Goal: Check status

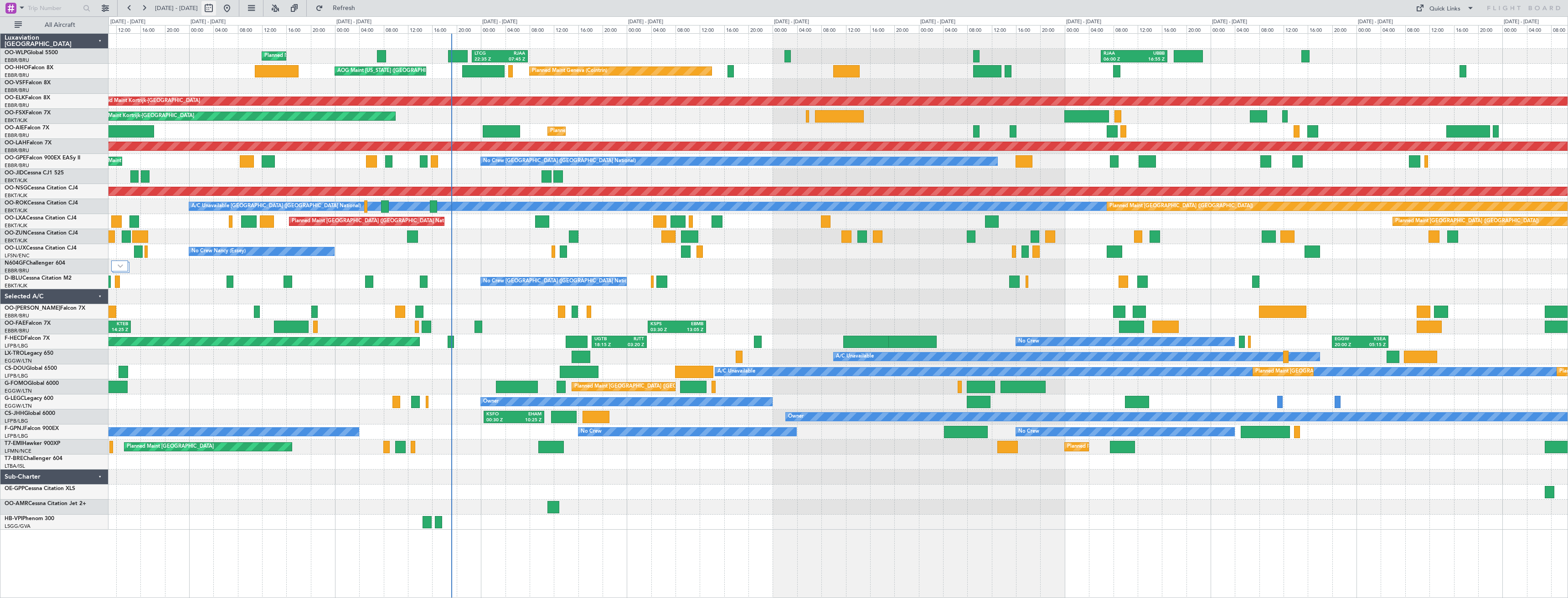
click at [216, 10] on button at bounding box center [209, 8] width 15 height 15
select select "9"
select select "2025"
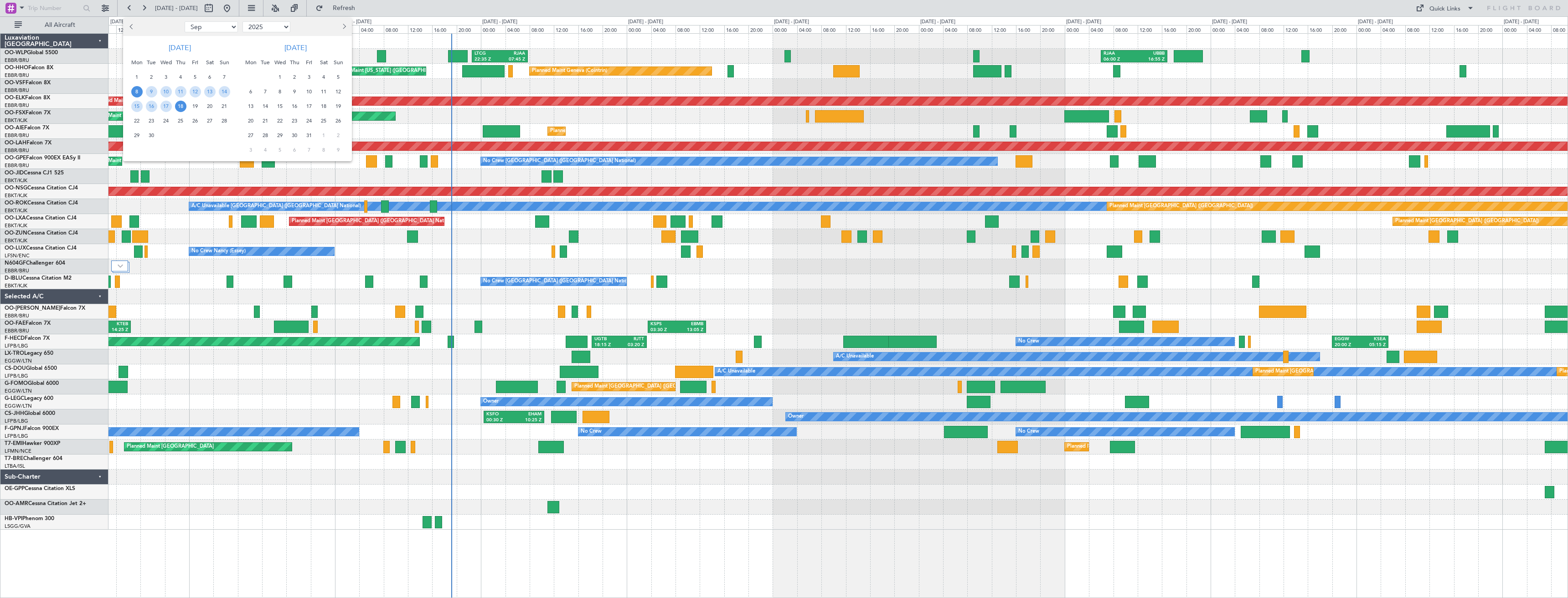
click at [135, 91] on span "8" at bounding box center [137, 92] width 12 height 12
click at [141, 122] on span "22" at bounding box center [137, 120] width 12 height 12
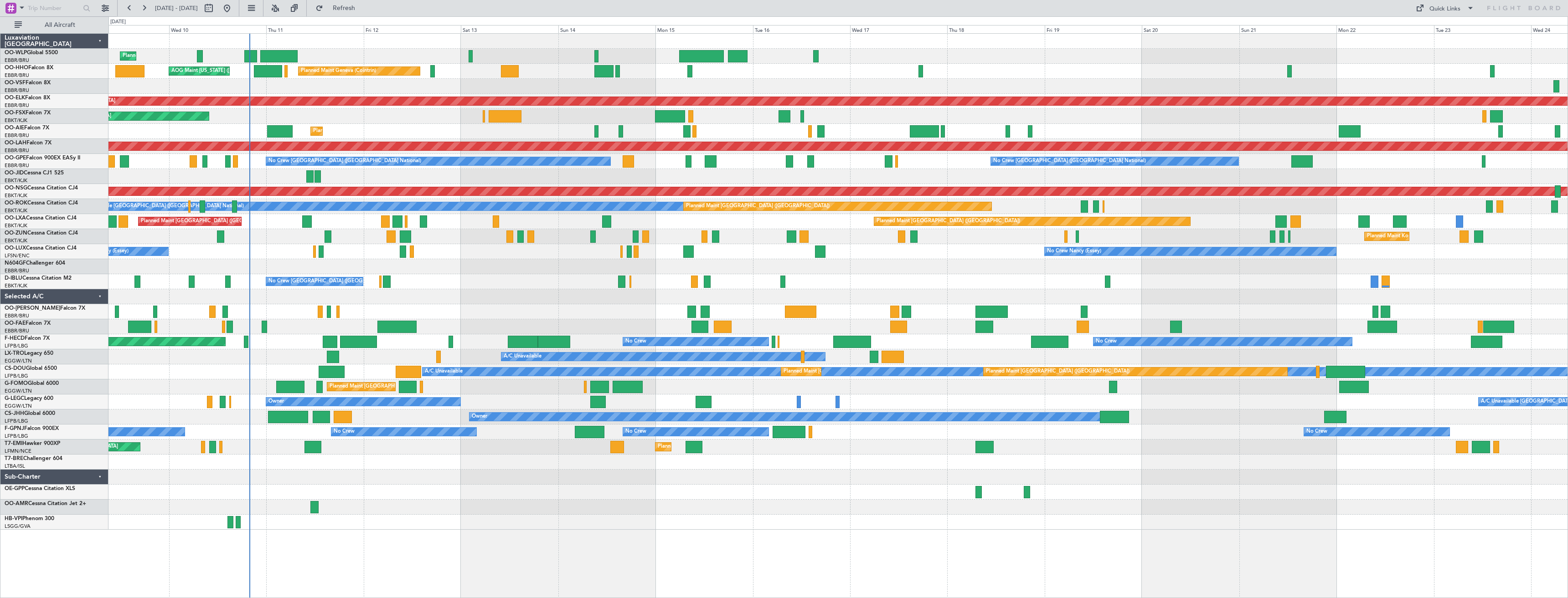
click at [651, 238] on div "Planned Maint Kortrijk-[GEOGRAPHIC_DATA]" at bounding box center [838, 237] width 1459 height 15
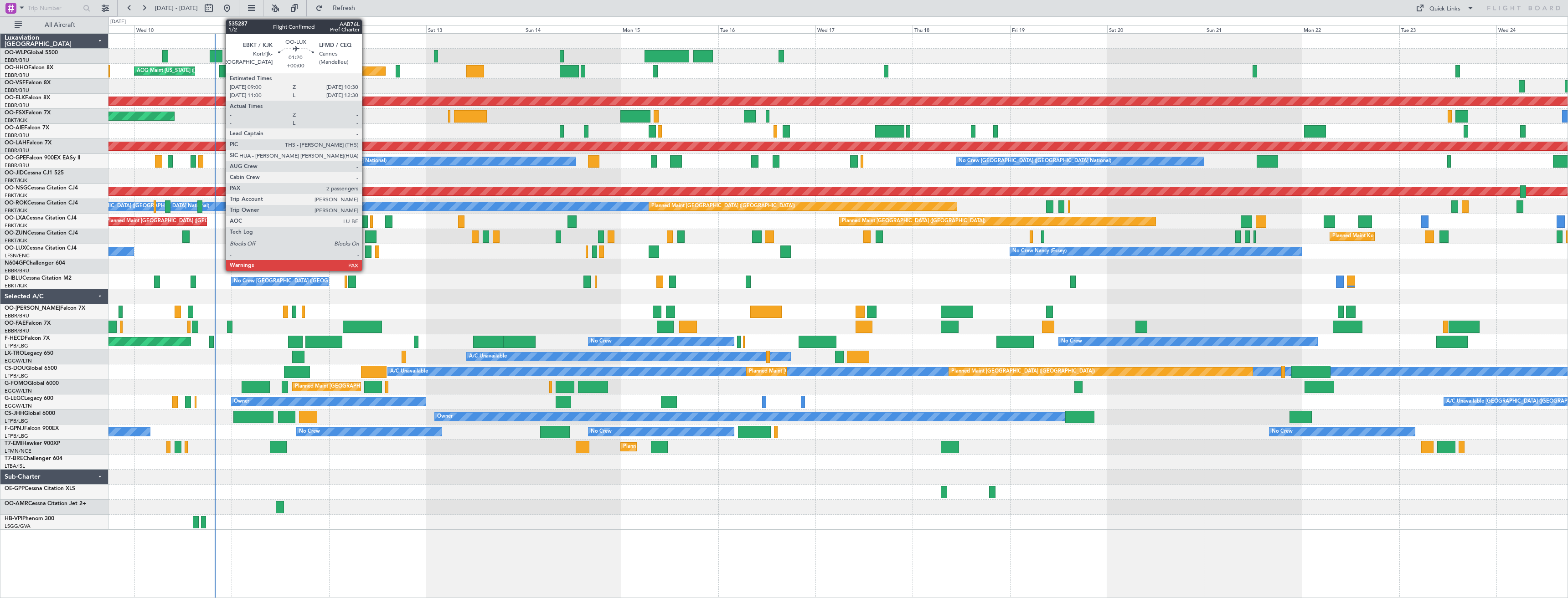
click at [366, 255] on div at bounding box center [368, 252] width 6 height 12
click at [369, 251] on div at bounding box center [368, 252] width 6 height 12
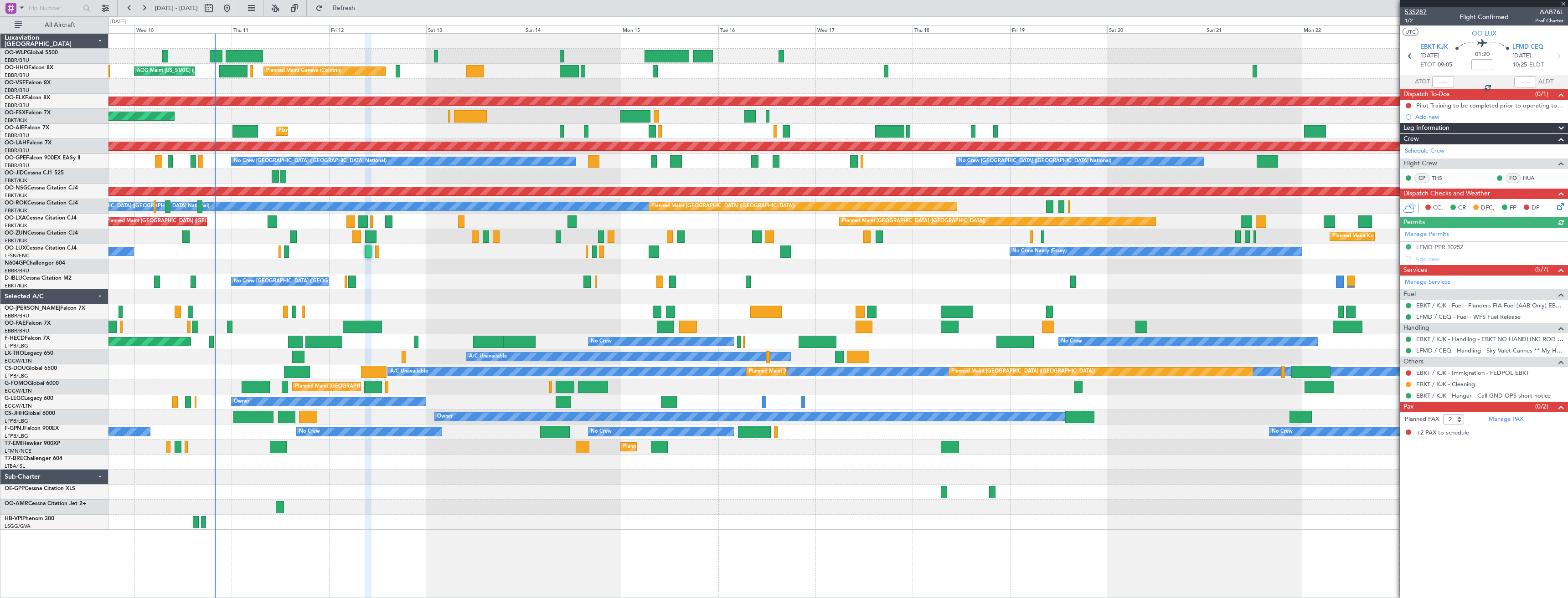
click at [1418, 11] on span "535287" at bounding box center [1416, 12] width 22 height 10
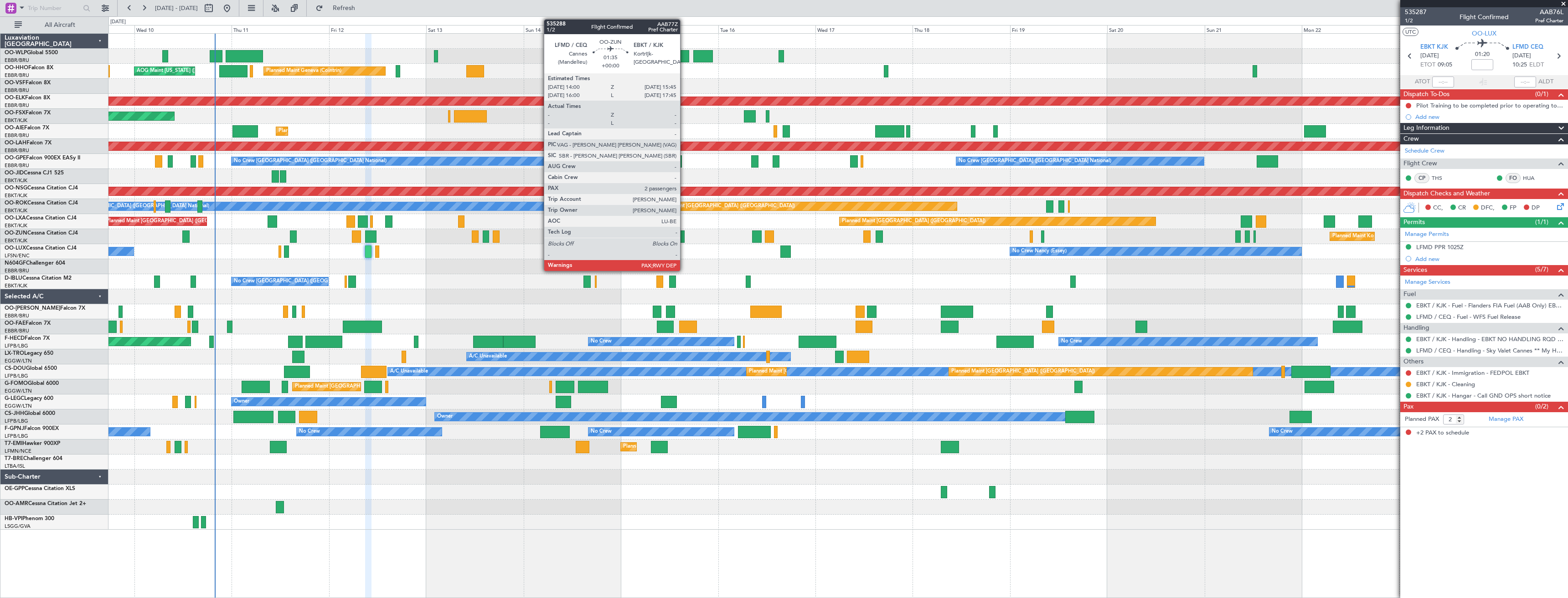
click at [684, 237] on div at bounding box center [681, 237] width 7 height 12
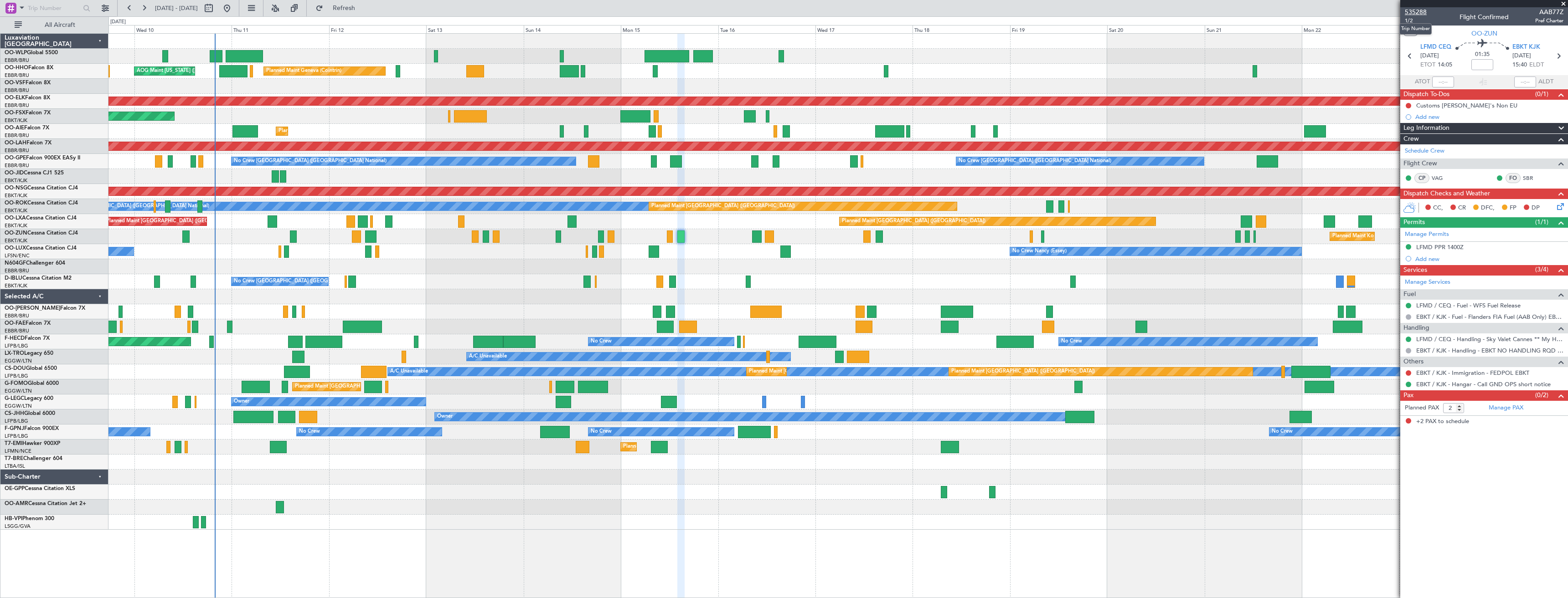
click at [1420, 9] on span "535288" at bounding box center [1416, 12] width 22 height 10
click at [363, 8] on span "Refresh" at bounding box center [344, 8] width 38 height 6
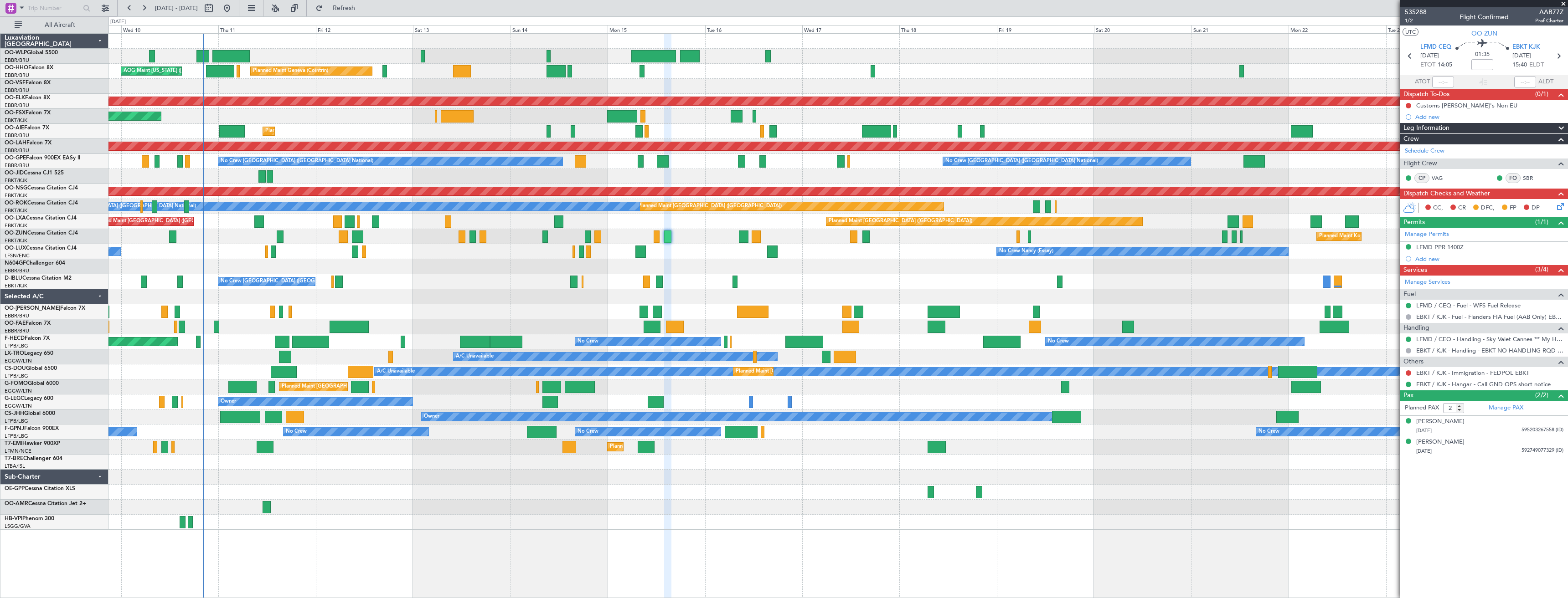
click at [711, 278] on div "Planned Maint Liege Planned Maint Geneva ([GEOGRAPHIC_DATA]) AOG Maint [US_STAT…" at bounding box center [838, 281] width 1459 height 496
drag, startPoint x: 535, startPoint y: 77, endPoint x: 230, endPoint y: -9, distance: 316.9
drag, startPoint x: 230, startPoint y: -9, endPoint x: 214, endPoint y: 15, distance: 28.8
click at [214, 15] on fb-range-datepicker "[DATE] - [DATE]" at bounding box center [178, 8] width 122 height 16
click at [216, 11] on button at bounding box center [209, 8] width 15 height 15
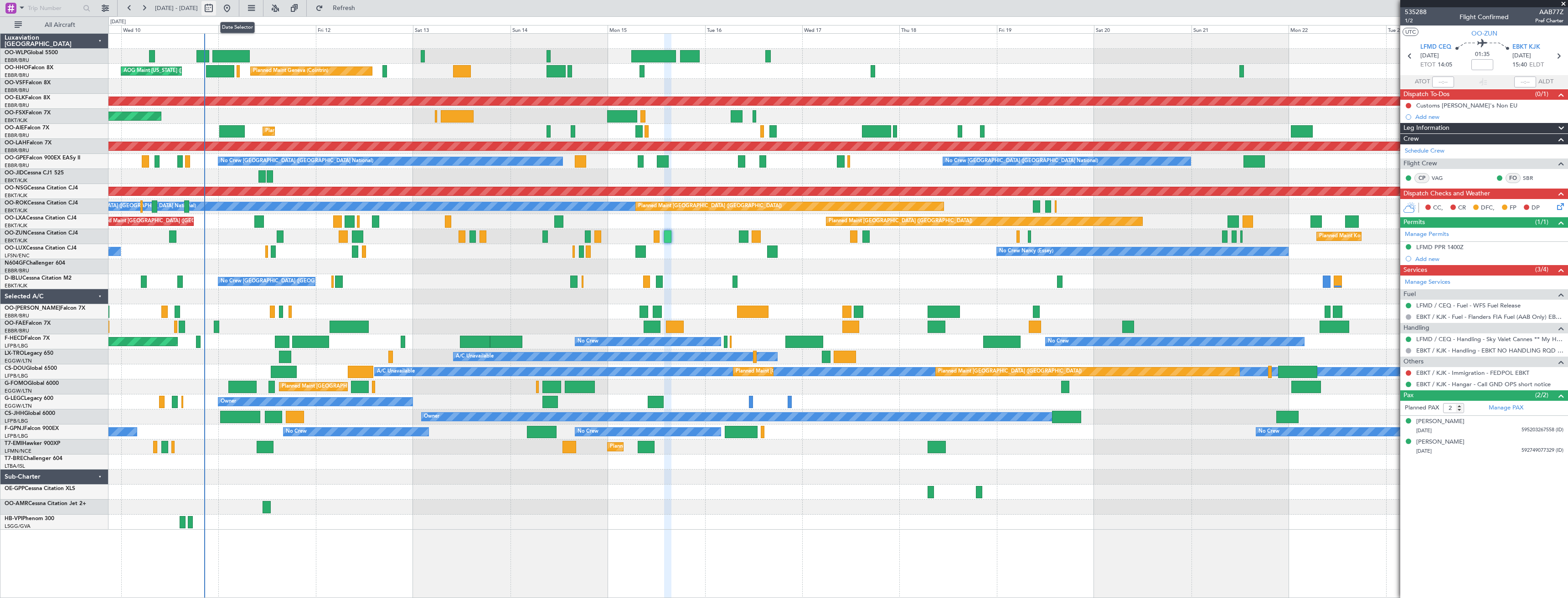
select select "9"
select select "2025"
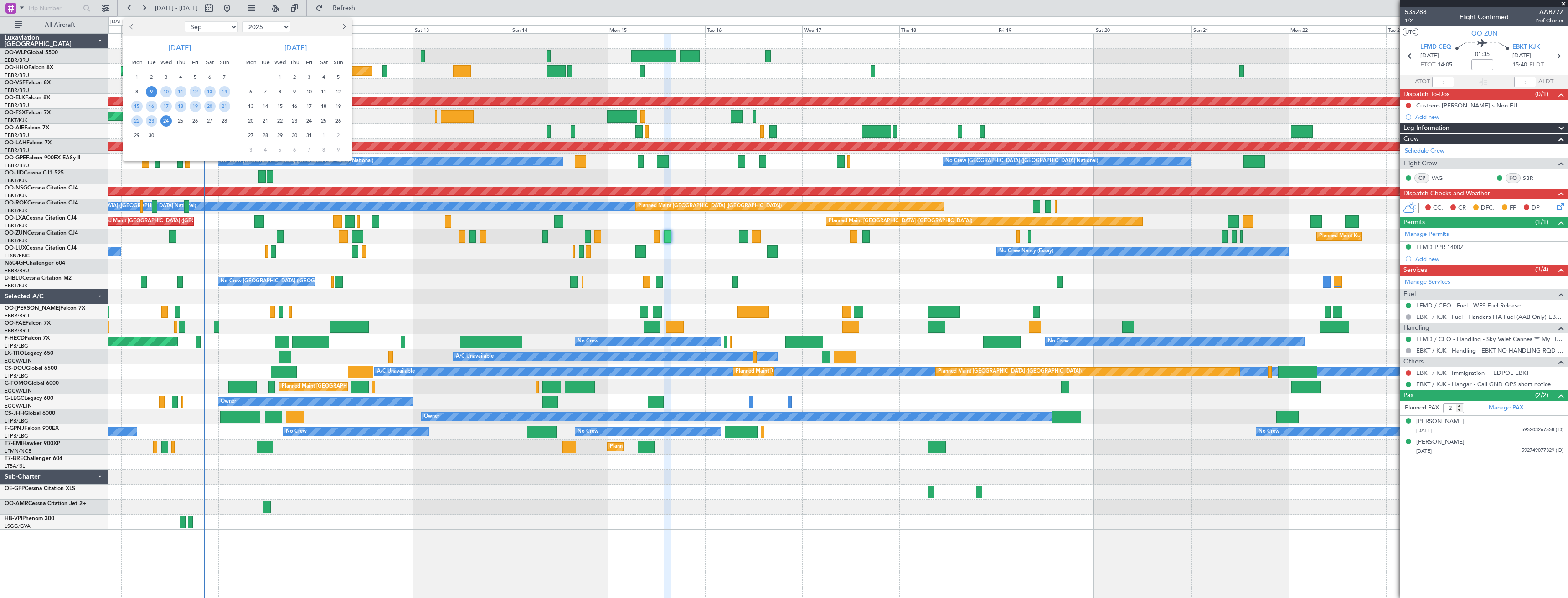
click at [417, 2] on div at bounding box center [784, 299] width 1568 height 598
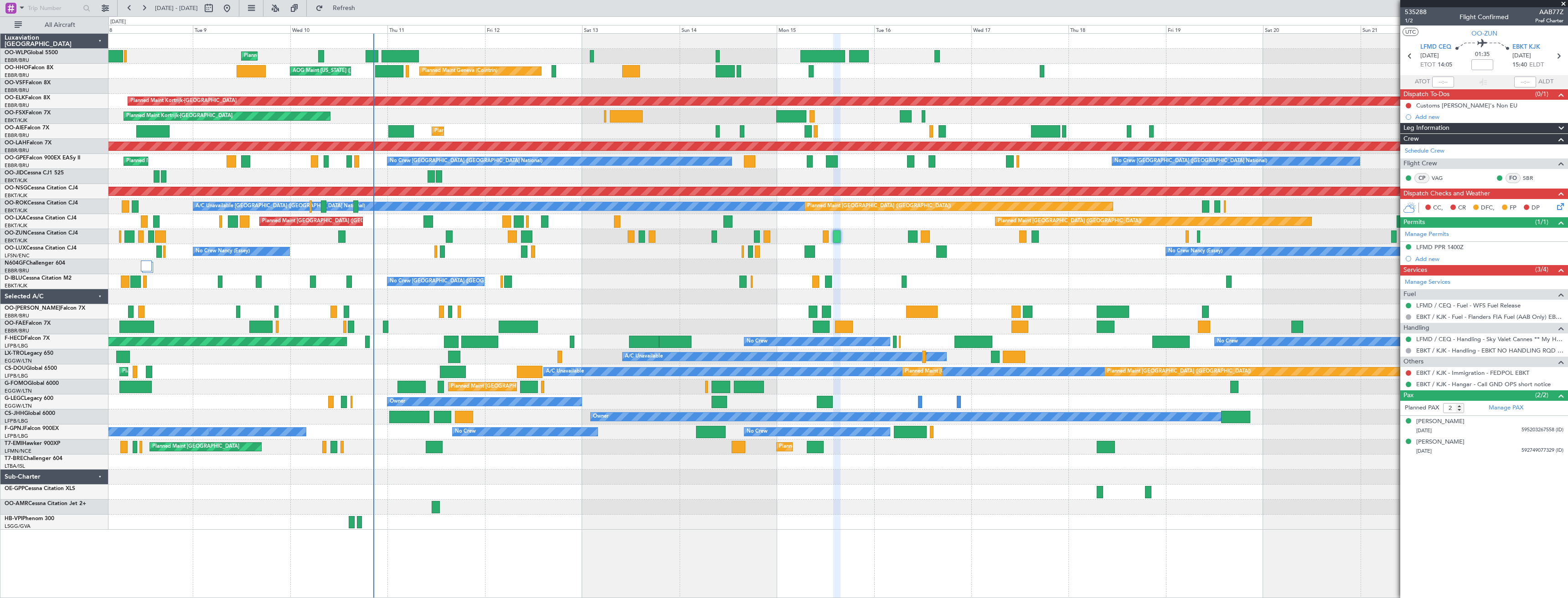
click at [448, 244] on div "Planned Maint Kortrijk-[GEOGRAPHIC_DATA] Unplanned Maint [GEOGRAPHIC_DATA] ([GE…" at bounding box center [838, 237] width 1459 height 15
